Goal: Entertainment & Leisure: Browse casually

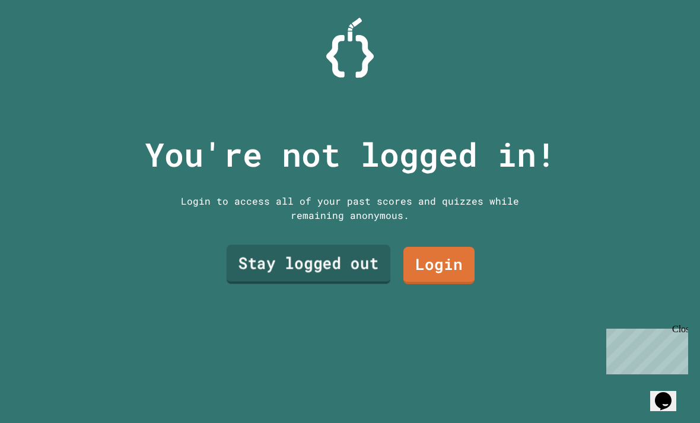
click at [341, 284] on link "Stay logged out" at bounding box center [309, 264] width 164 height 39
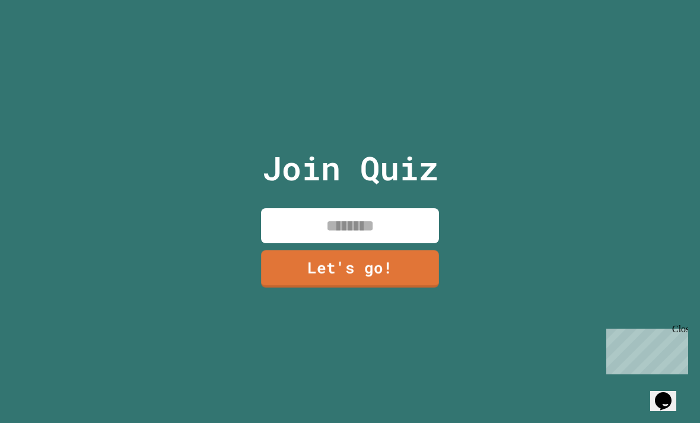
click at [359, 243] on input at bounding box center [350, 225] width 178 height 35
type input "**********"
click at [410, 288] on link "Let's go!" at bounding box center [350, 268] width 178 height 37
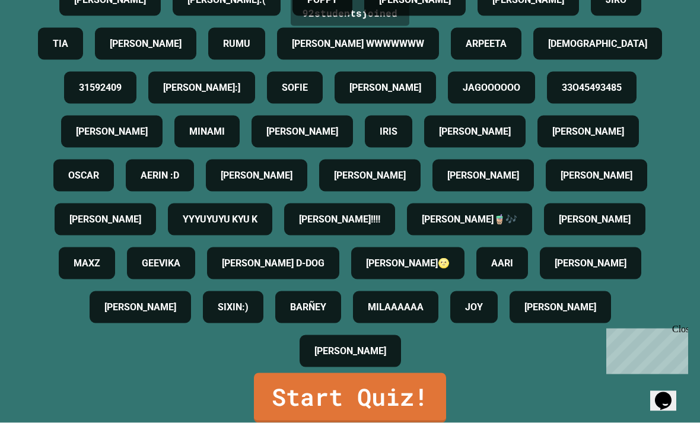
click at [417, 422] on link "Start Quiz!" at bounding box center [350, 398] width 192 height 50
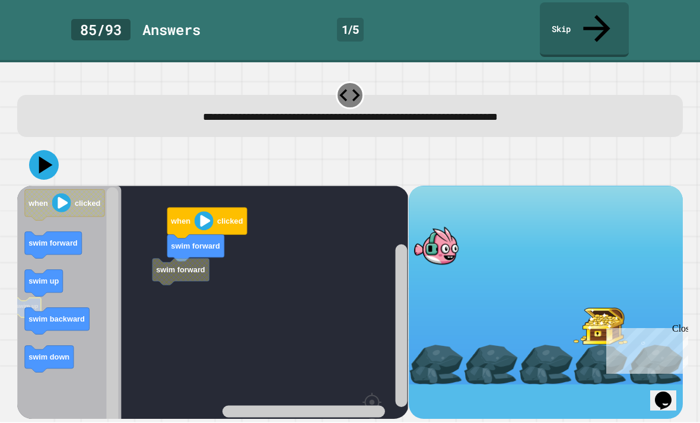
click at [37, 270] on icon "Blockly Workspace" at bounding box center [44, 283] width 38 height 27
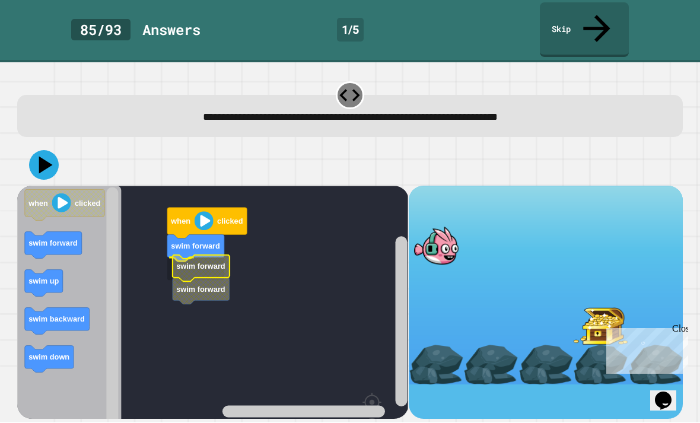
click at [164, 247] on rect "Blockly Workspace" at bounding box center [212, 335] width 391 height 298
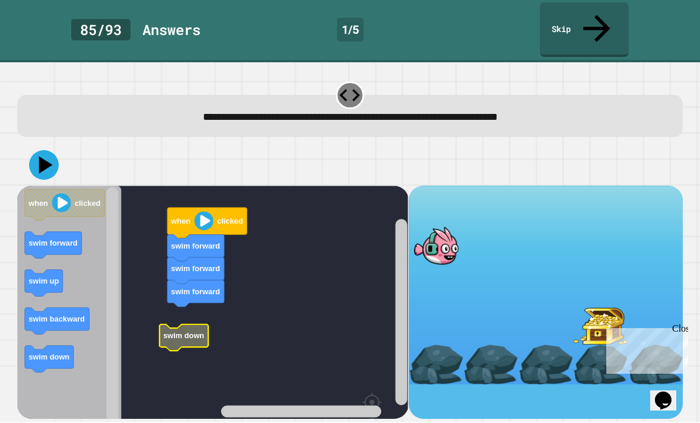
click at [148, 334] on rect "Blockly Workspace" at bounding box center [212, 335] width 391 height 298
click at [182, 327] on rect "Blockly Workspace" at bounding box center [212, 335] width 391 height 298
click at [43, 151] on icon at bounding box center [44, 166] width 30 height 30
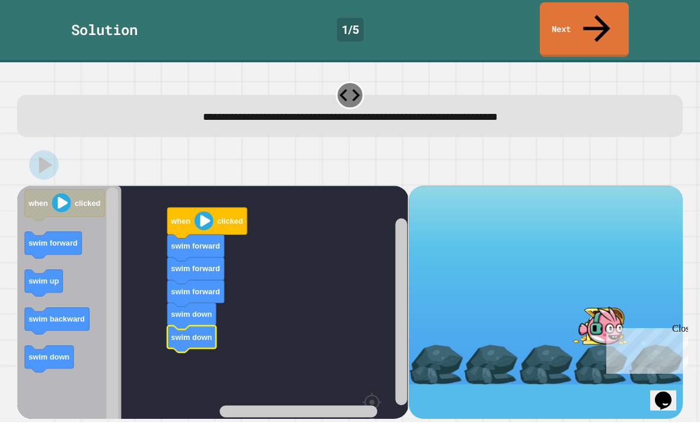
click at [602, 19] on icon at bounding box center [596, 29] width 40 height 40
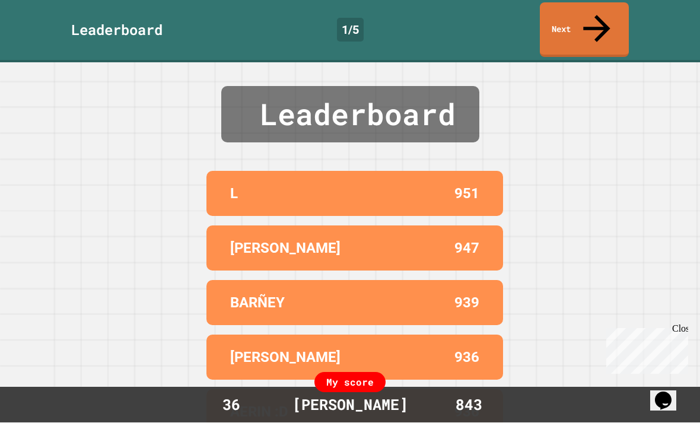
click at [603, 10] on link "Next" at bounding box center [584, 30] width 89 height 55
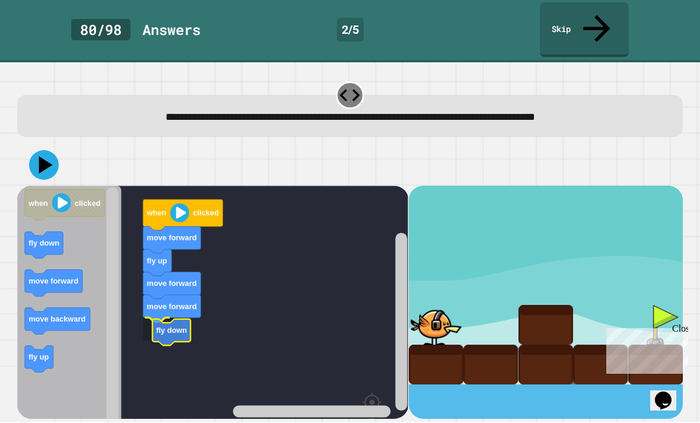
click at [157, 326] on text "fly down" at bounding box center [172, 330] width 31 height 9
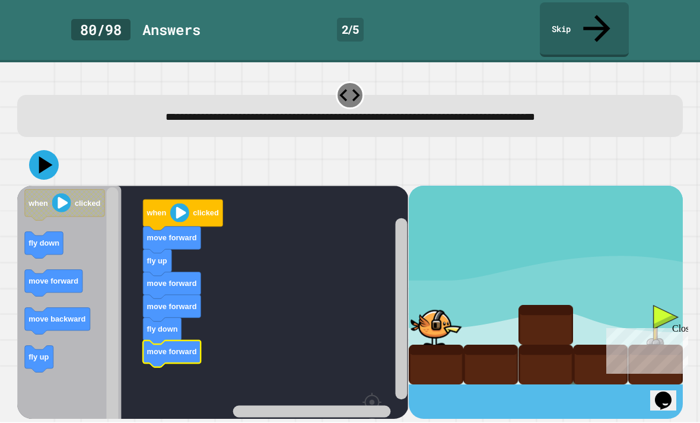
click at [49, 152] on button at bounding box center [44, 166] width 30 height 30
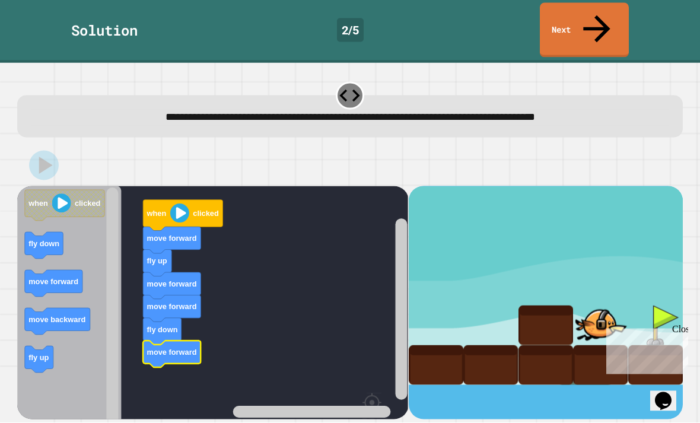
click at [605, 15] on link "Next" at bounding box center [584, 30] width 89 height 55
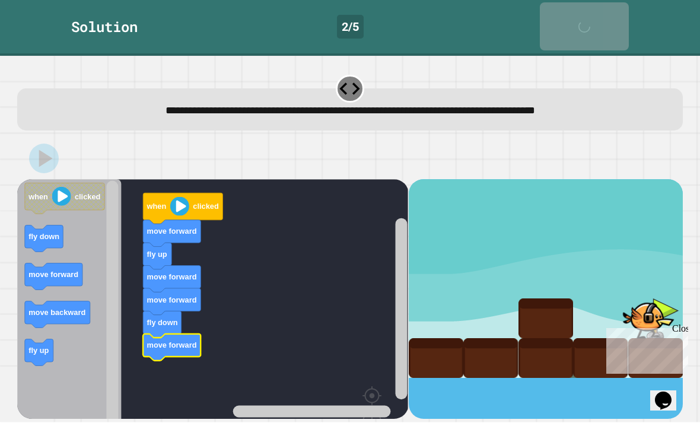
click at [605, 15] on link "Next" at bounding box center [584, 27] width 89 height 48
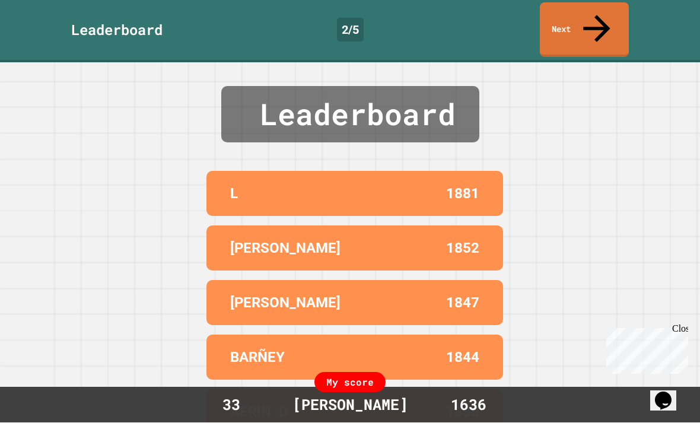
click at [586, 23] on link "Next" at bounding box center [584, 30] width 89 height 55
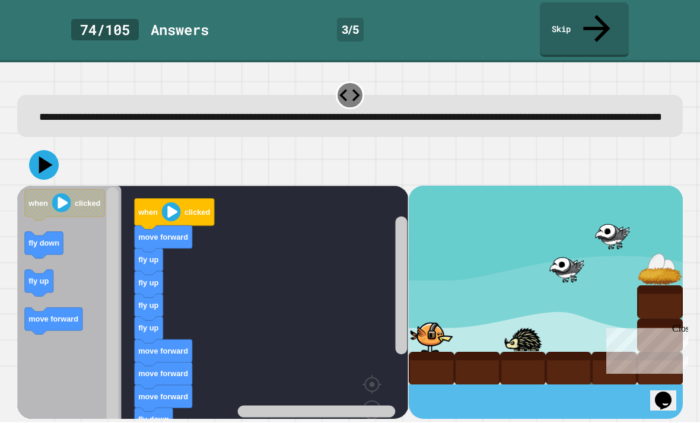
click at [36, 155] on icon at bounding box center [44, 166] width 30 height 30
click at [37, 151] on icon at bounding box center [44, 166] width 30 height 30
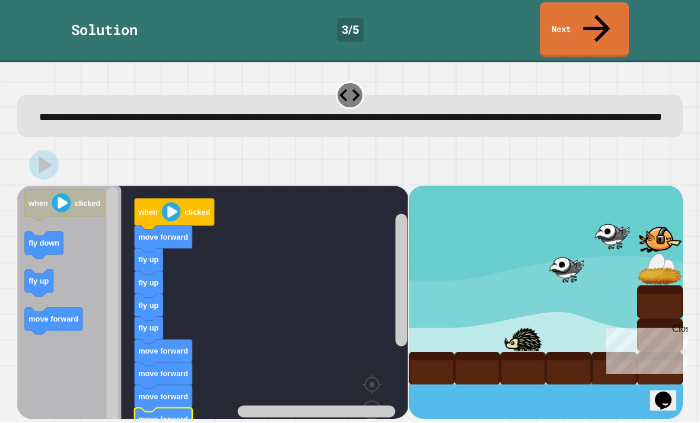
click at [607, 15] on link "Next" at bounding box center [584, 30] width 89 height 55
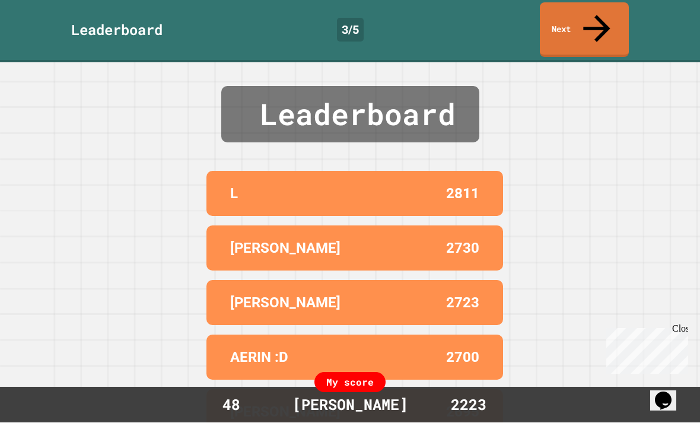
click at [611, 12] on link "Next" at bounding box center [584, 30] width 89 height 55
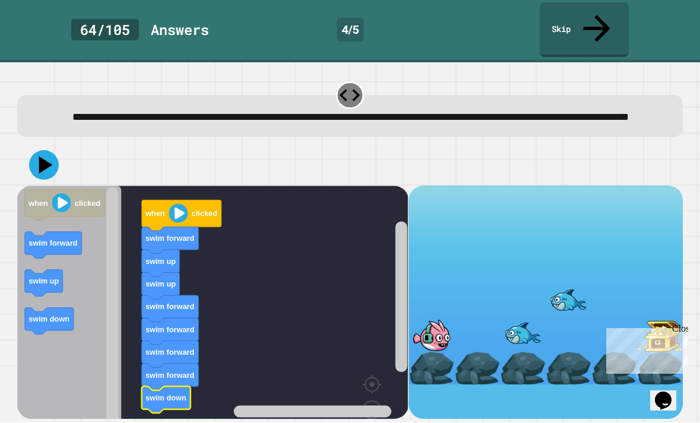
click at [95, 313] on icon "Blockly Workspace" at bounding box center [69, 326] width 104 height 280
click at [47, 161] on icon at bounding box center [44, 166] width 30 height 30
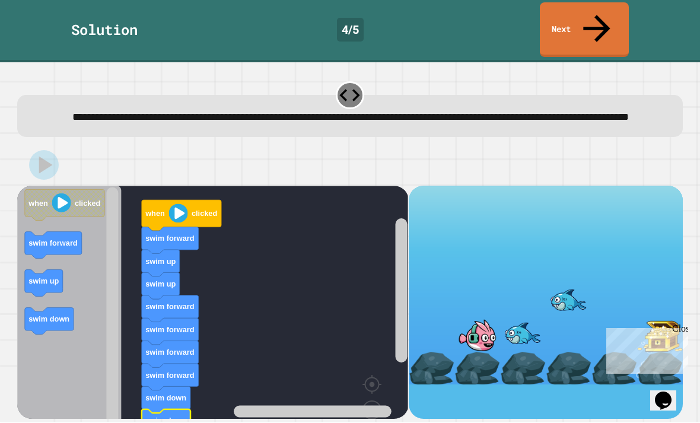
click at [605, 22] on link "Next" at bounding box center [584, 30] width 89 height 55
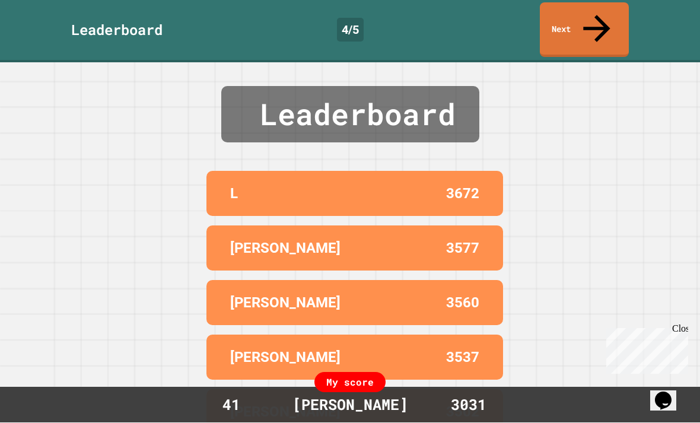
click at [602, 12] on icon at bounding box center [596, 29] width 40 height 40
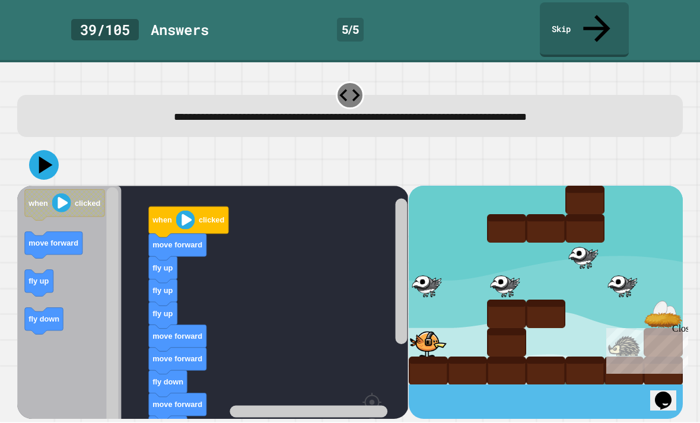
click at [46, 157] on icon at bounding box center [46, 165] width 14 height 17
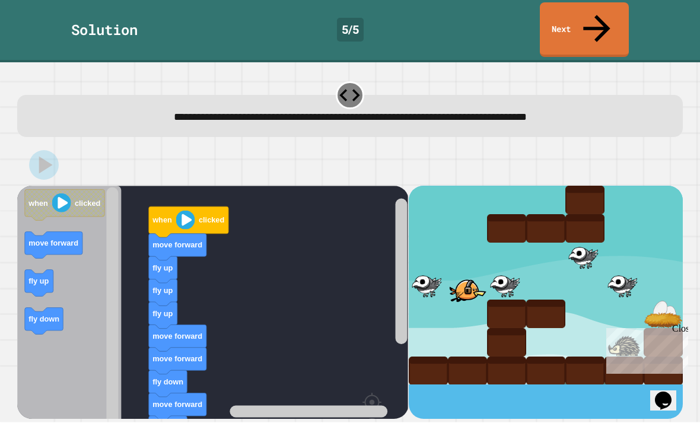
click at [601, 12] on icon at bounding box center [596, 29] width 40 height 40
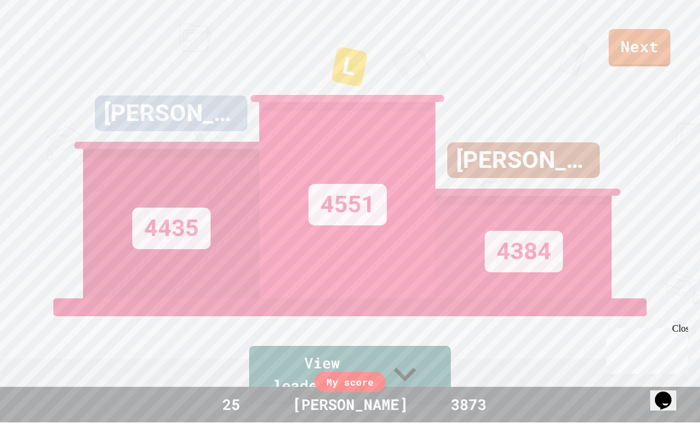
click at [650, 45] on link "Next" at bounding box center [639, 48] width 62 height 37
